Goal: Check status: Check status

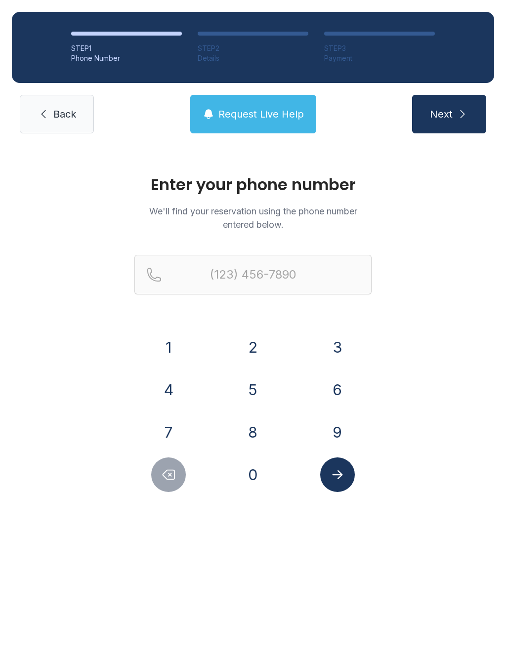
click at [345, 377] on button "6" at bounding box center [337, 390] width 35 height 35
click at [172, 419] on button "7" at bounding box center [168, 432] width 35 height 35
click at [237, 437] on button "8" at bounding box center [253, 432] width 35 height 35
click at [331, 389] on button "6" at bounding box center [337, 390] width 35 height 35
click at [336, 350] on button "3" at bounding box center [337, 347] width 35 height 35
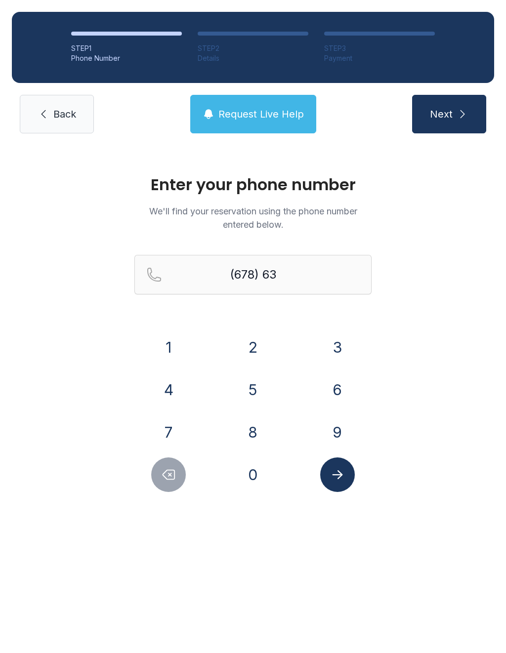
click at [170, 393] on button "4" at bounding box center [168, 390] width 35 height 35
click at [171, 426] on button "7" at bounding box center [168, 432] width 35 height 35
click at [324, 422] on button "9" at bounding box center [337, 432] width 35 height 35
click at [253, 460] on button "0" at bounding box center [253, 475] width 35 height 35
click at [347, 340] on button "3" at bounding box center [337, 347] width 35 height 35
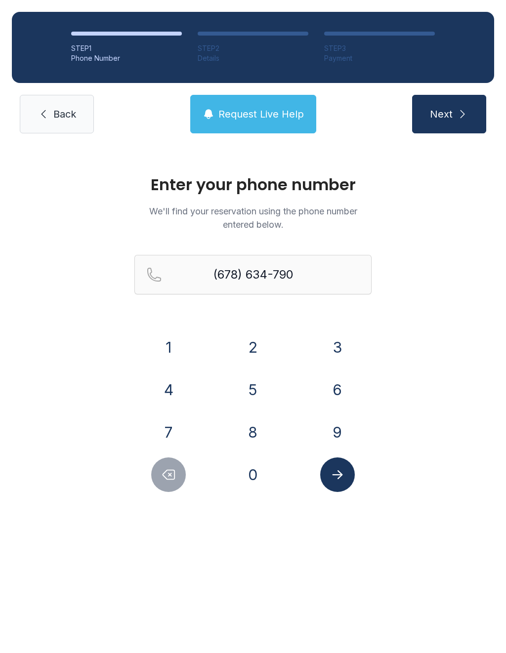
type input "[PHONE_NUMBER]"
click at [349, 485] on button "Submit lookup form" at bounding box center [337, 475] width 35 height 35
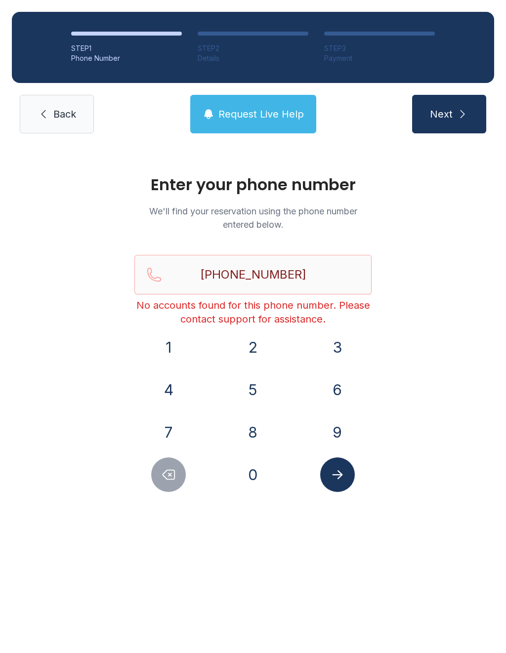
click at [456, 115] on button "Next" at bounding box center [449, 114] width 74 height 39
click at [340, 469] on icon "Submit lookup form" at bounding box center [337, 474] width 15 height 15
click at [68, 112] on span "Back" at bounding box center [64, 114] width 23 height 14
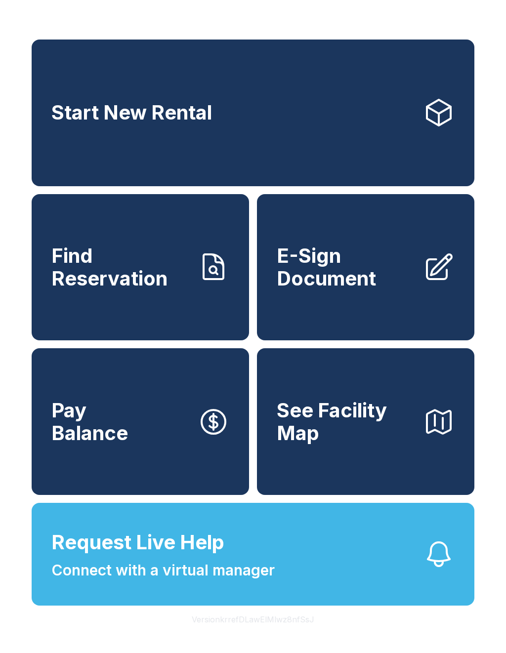
click at [160, 279] on span "Find Reservation" at bounding box center [120, 267] width 138 height 45
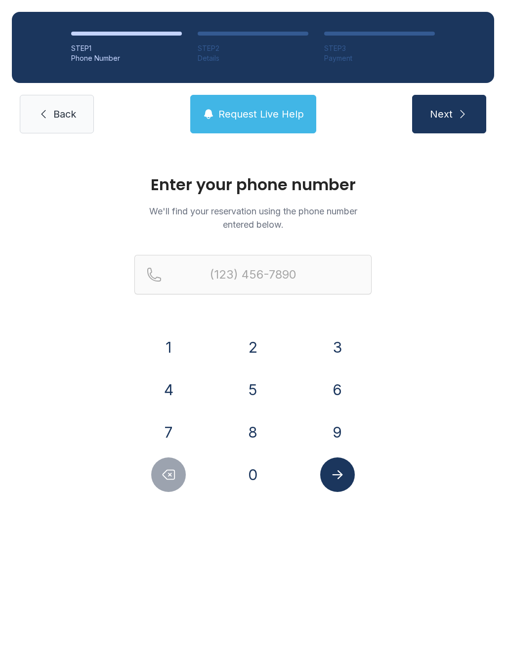
click at [338, 391] on button "6" at bounding box center [337, 390] width 35 height 35
click at [250, 425] on button "8" at bounding box center [253, 432] width 35 height 35
click at [346, 479] on button "Submit lookup form" at bounding box center [337, 475] width 35 height 35
click at [223, 450] on div "1 2 3 4 5 6 7 8 9 0" at bounding box center [252, 411] width 237 height 162
click at [176, 471] on icon "Delete number" at bounding box center [168, 474] width 15 height 15
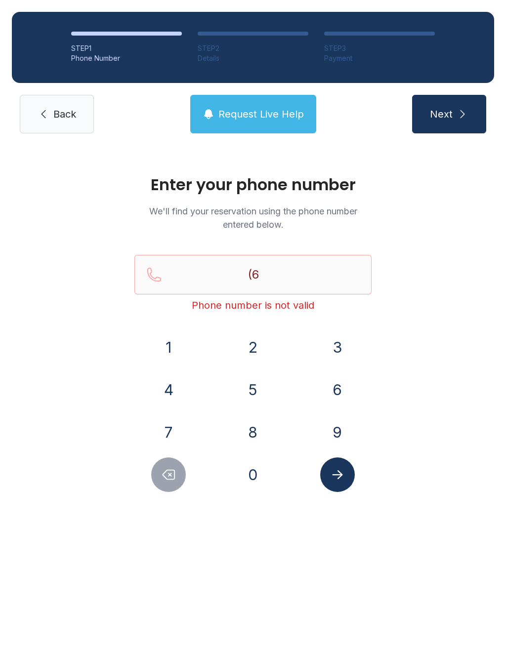
click at [172, 426] on button "7" at bounding box center [168, 432] width 35 height 35
click at [251, 421] on button "8" at bounding box center [253, 432] width 35 height 35
click at [336, 394] on button "6" at bounding box center [337, 390] width 35 height 35
click at [338, 350] on button "3" at bounding box center [337, 347] width 35 height 35
click at [170, 389] on button "4" at bounding box center [168, 390] width 35 height 35
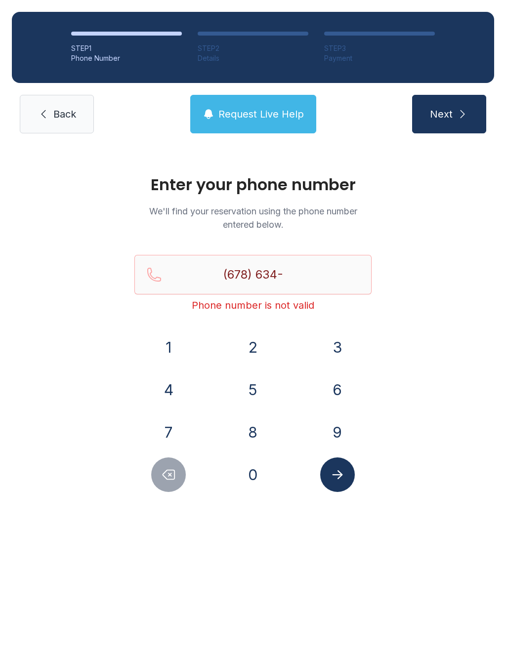
click at [175, 429] on button "7" at bounding box center [168, 432] width 35 height 35
click at [340, 431] on button "9" at bounding box center [337, 432] width 35 height 35
click at [256, 467] on button "0" at bounding box center [253, 475] width 35 height 35
click at [342, 348] on button "3" at bounding box center [337, 347] width 35 height 35
type input "[PHONE_NUMBER]"
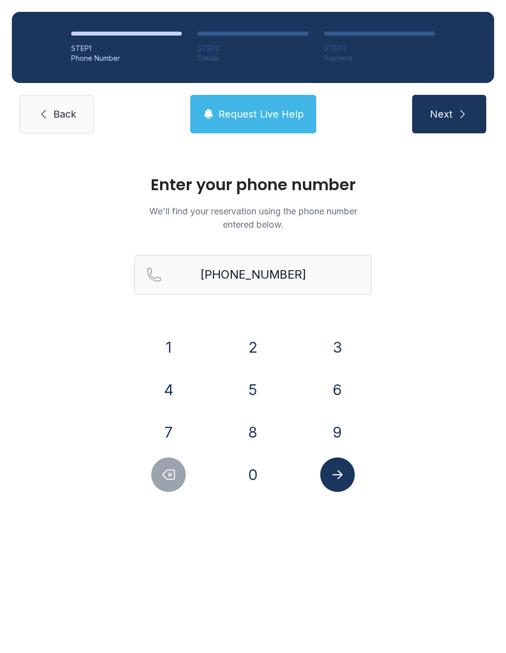
click at [346, 474] on button "Submit lookup form" at bounding box center [337, 475] width 35 height 35
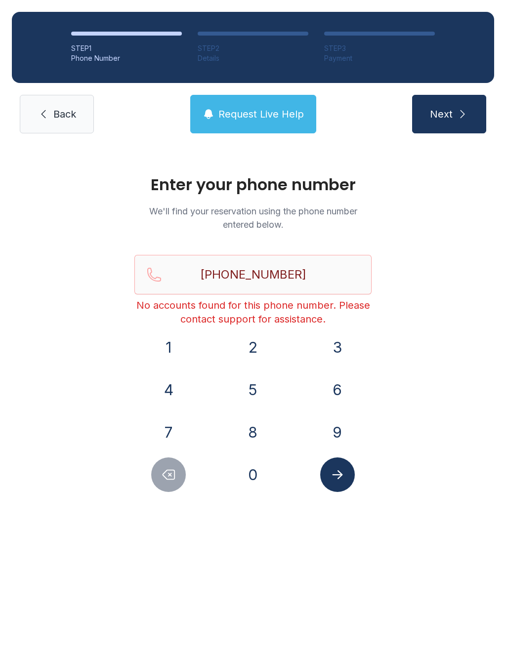
click at [283, 112] on span "Request Live Help" at bounding box center [260, 114] width 85 height 14
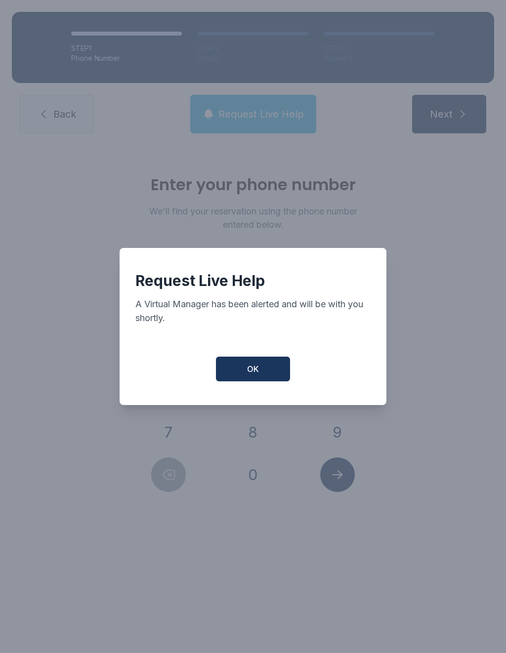
click at [270, 380] on button "OK" at bounding box center [253, 369] width 74 height 25
